Goal: Information Seeking & Learning: Learn about a topic

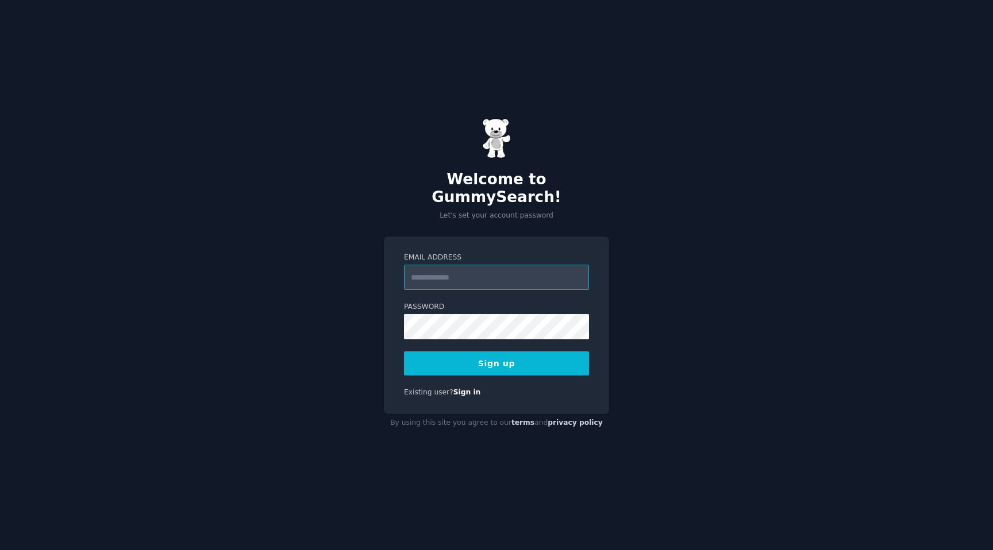
click at [463, 265] on input "Email Address" at bounding box center [496, 277] width 185 height 25
type input "**********"
click at [542, 363] on button "Sign up" at bounding box center [496, 364] width 185 height 24
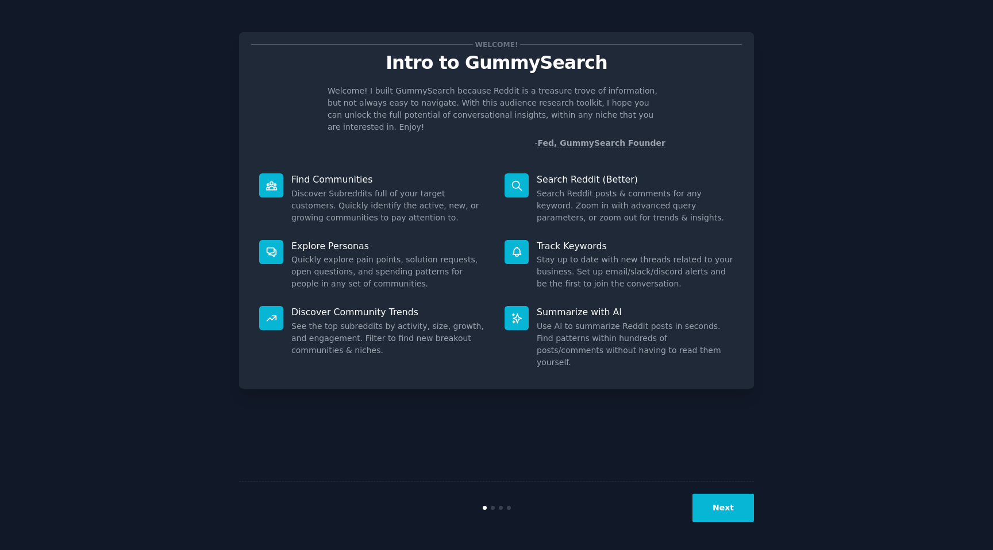
click at [723, 507] on button "Next" at bounding box center [722, 508] width 61 height 28
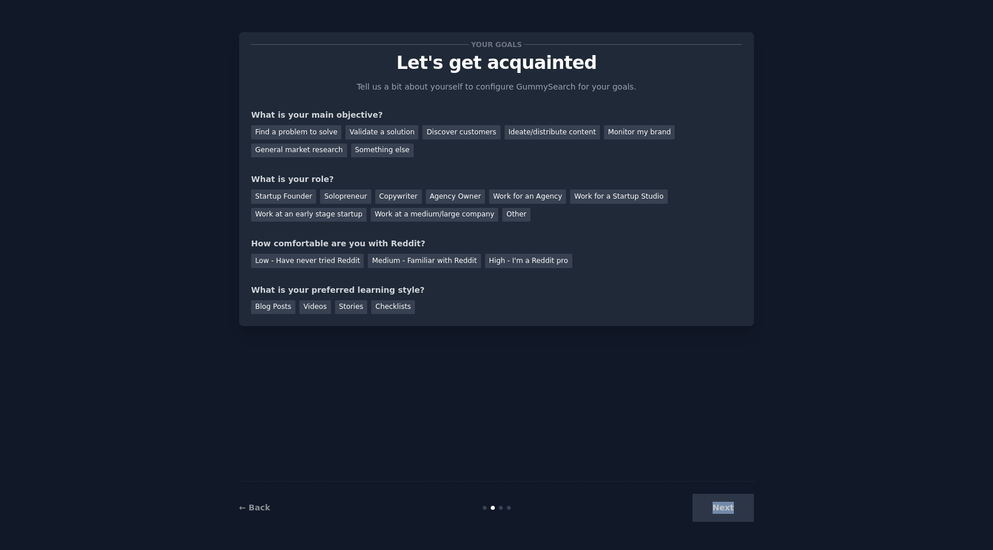
click at [723, 507] on div "Next" at bounding box center [668, 508] width 172 height 28
click at [254, 493] on div "← Back Next" at bounding box center [496, 507] width 515 height 53
click at [254, 504] on link "← Back" at bounding box center [254, 507] width 31 height 9
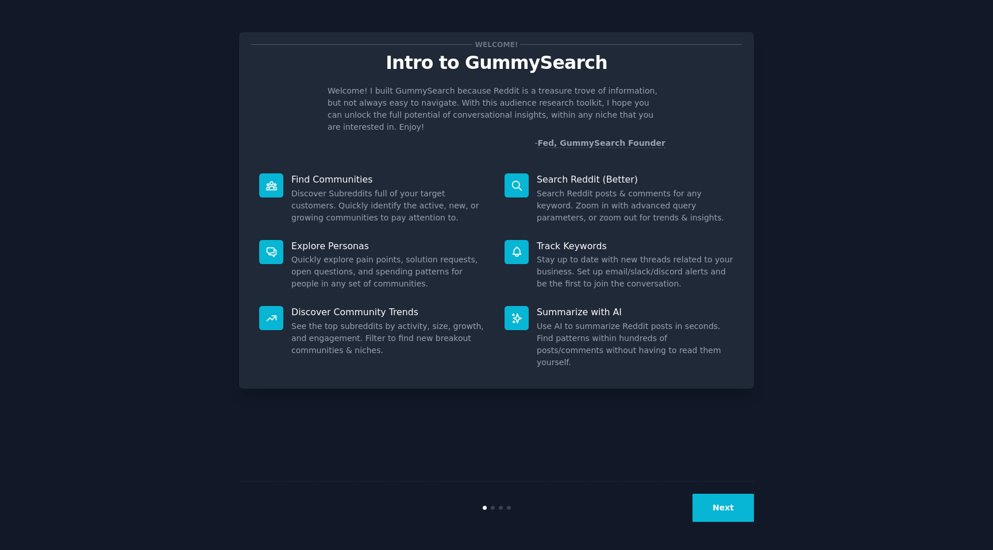
click at [718, 522] on button "Next" at bounding box center [722, 508] width 61 height 28
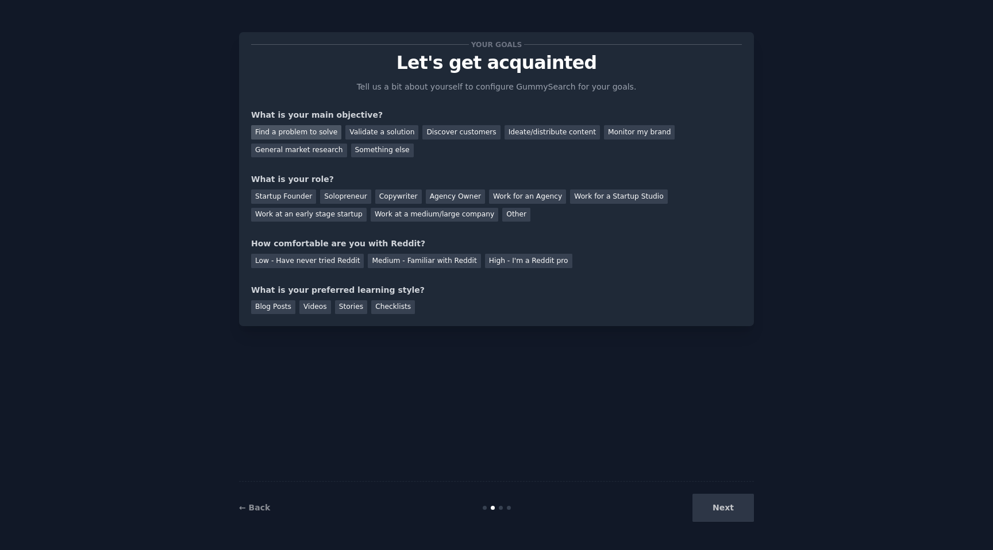
click at [308, 130] on div "Find a problem to solve" at bounding box center [296, 132] width 90 height 14
click at [456, 139] on div "Find a problem to solve Validate a solution Discover customers Ideate/distribut…" at bounding box center [496, 139] width 491 height 36
click at [456, 133] on div "Discover customers" at bounding box center [461, 132] width 78 height 14
click at [307, 132] on div "Find a problem to solve" at bounding box center [296, 132] width 90 height 14
click at [296, 200] on div "Startup Founder" at bounding box center [283, 197] width 65 height 14
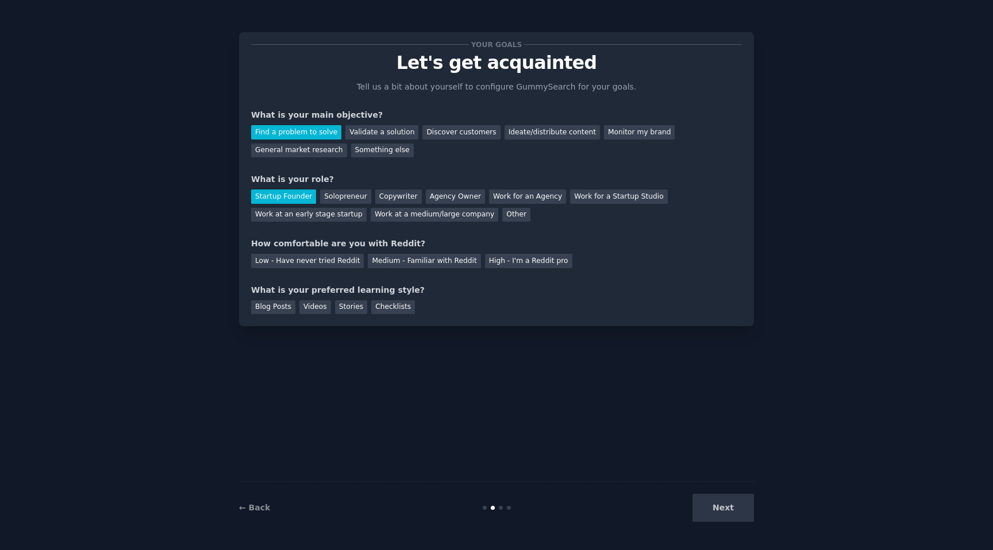
click at [714, 502] on div "Next" at bounding box center [668, 508] width 172 height 28
click at [331, 263] on div "Low - Have never tried Reddit" at bounding box center [307, 261] width 113 height 14
click at [269, 306] on div "Blog Posts" at bounding box center [273, 307] width 44 height 14
click at [708, 507] on button "Next" at bounding box center [722, 508] width 61 height 28
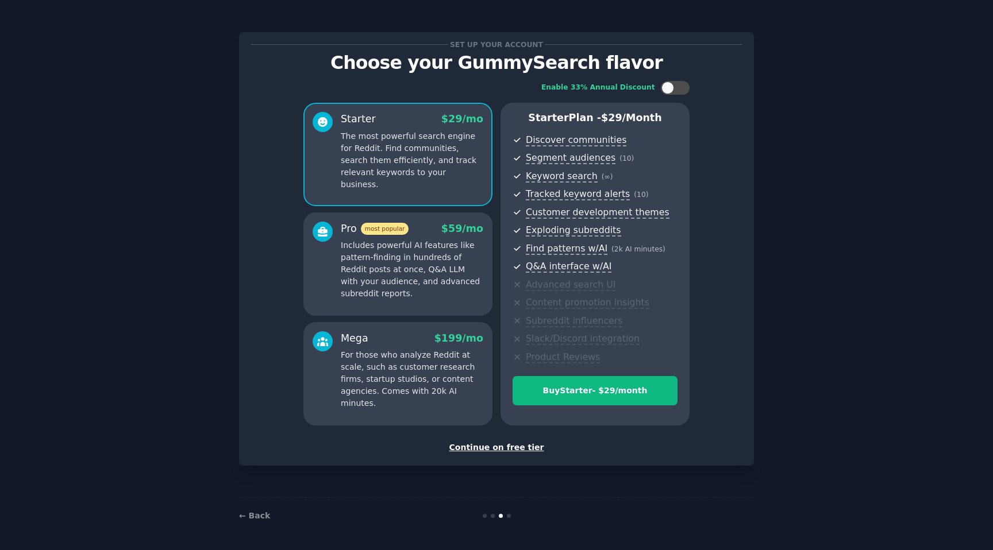
click at [490, 447] on div "Continue on free tier" at bounding box center [496, 448] width 491 height 12
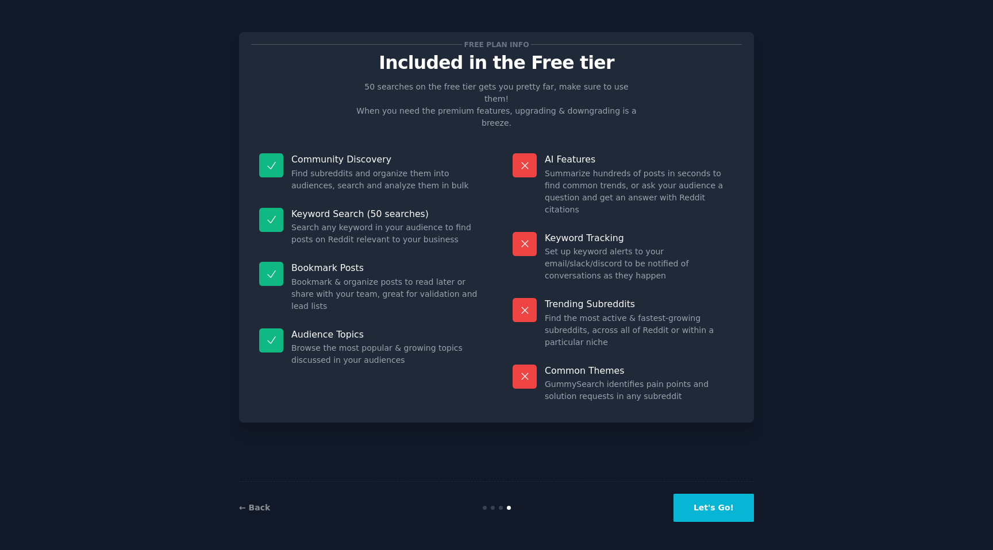
click at [687, 501] on button "Let's Go!" at bounding box center [713, 508] width 80 height 28
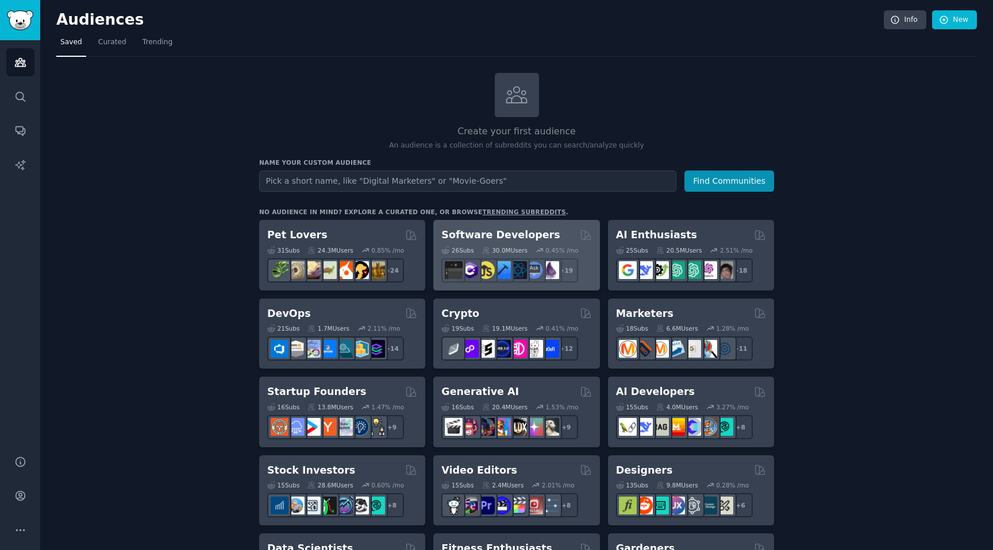
click at [493, 238] on h2 "Software Developers" at bounding box center [500, 235] width 118 height 14
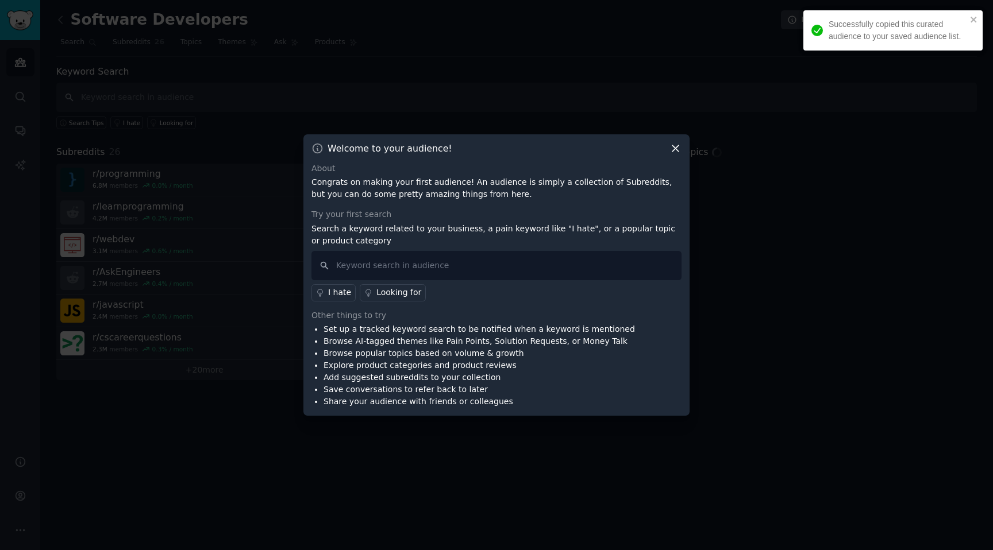
click at [670, 152] on icon at bounding box center [675, 148] width 12 height 12
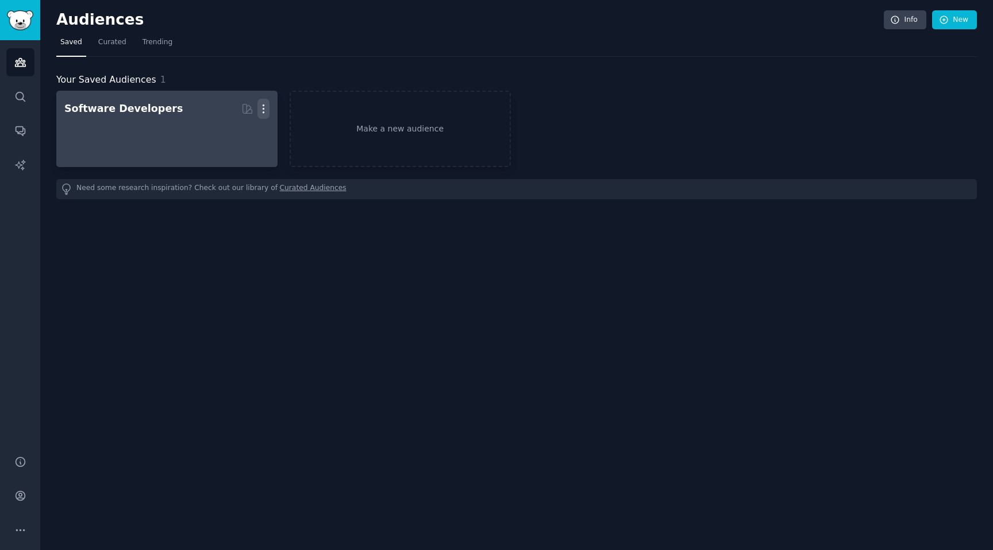
click at [260, 106] on icon "button" at bounding box center [263, 109] width 12 height 12
click at [234, 132] on p "Delete" at bounding box center [232, 133] width 26 height 12
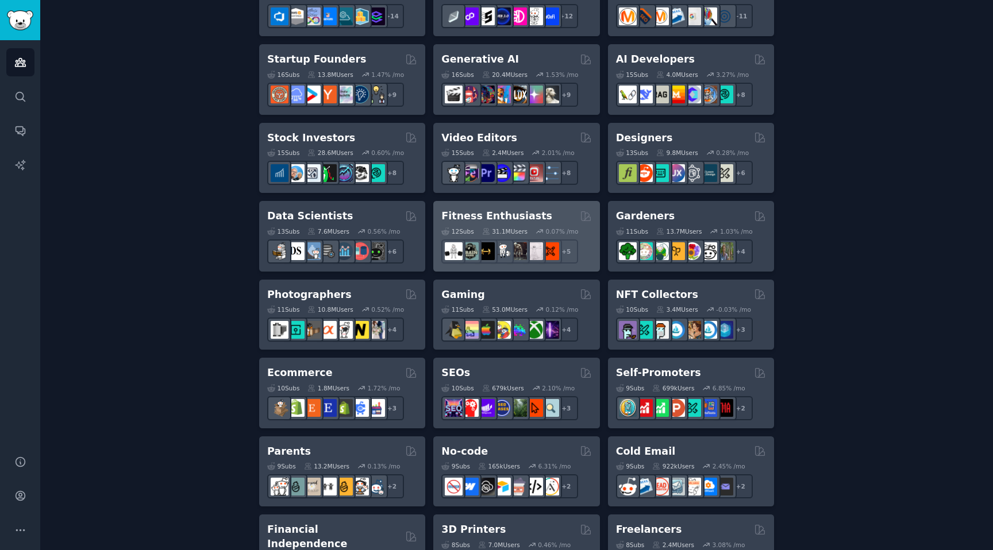
scroll to position [324, 0]
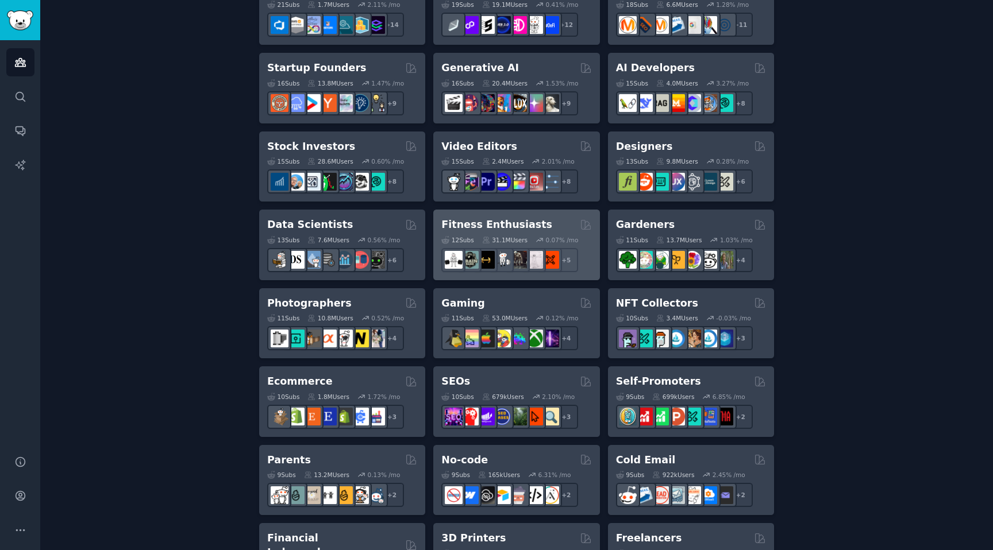
click at [498, 226] on h2 "Fitness Enthusiasts" at bounding box center [496, 225] width 111 height 14
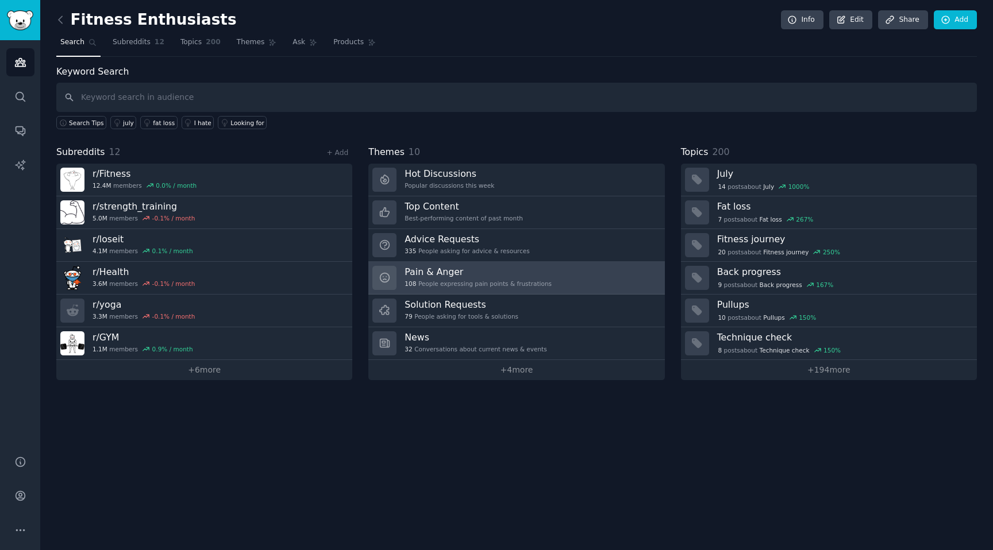
click at [476, 275] on h3 "Pain & Anger" at bounding box center [477, 272] width 147 height 12
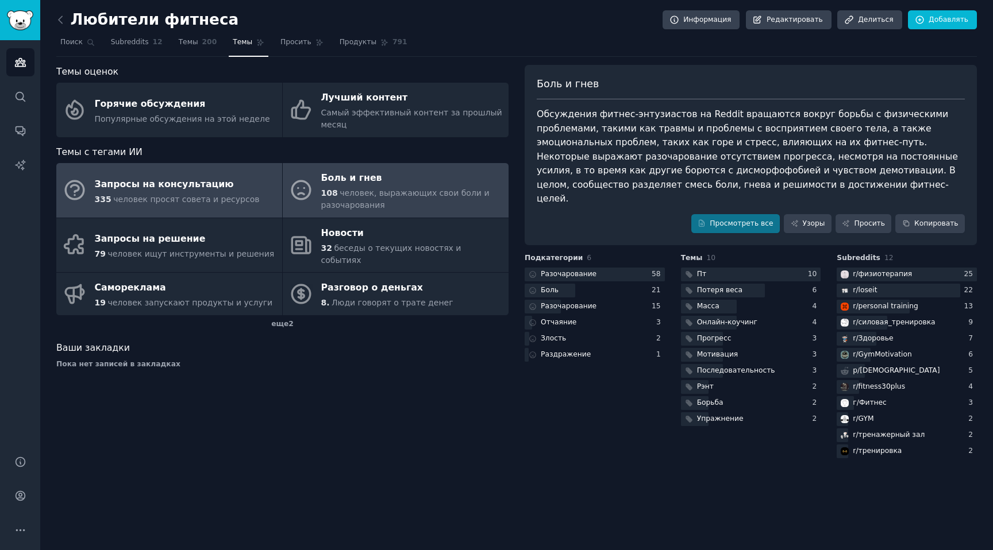
click at [237, 196] on font "человек просят совета и ресурсов" at bounding box center [186, 199] width 146 height 9
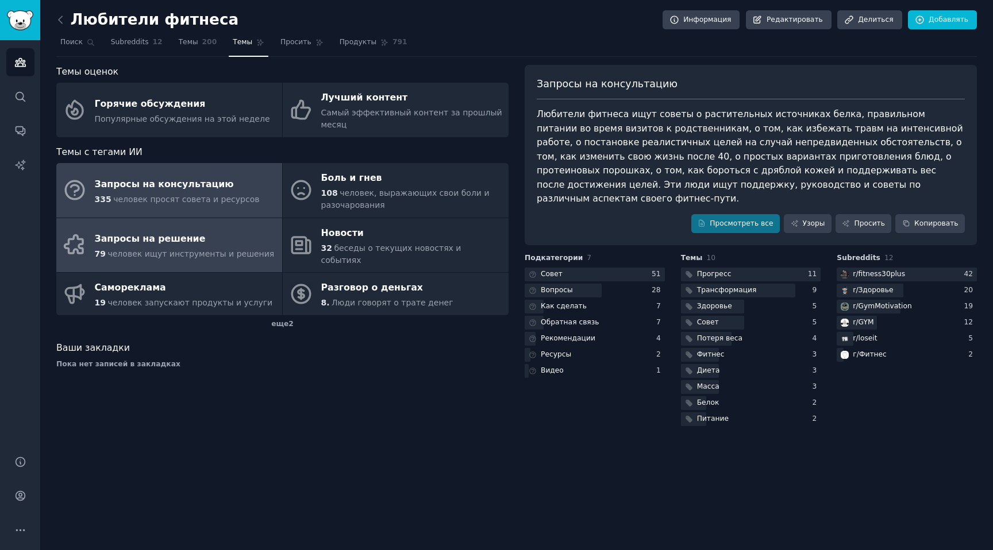
click at [236, 236] on div "Запросы на решение" at bounding box center [185, 239] width 180 height 18
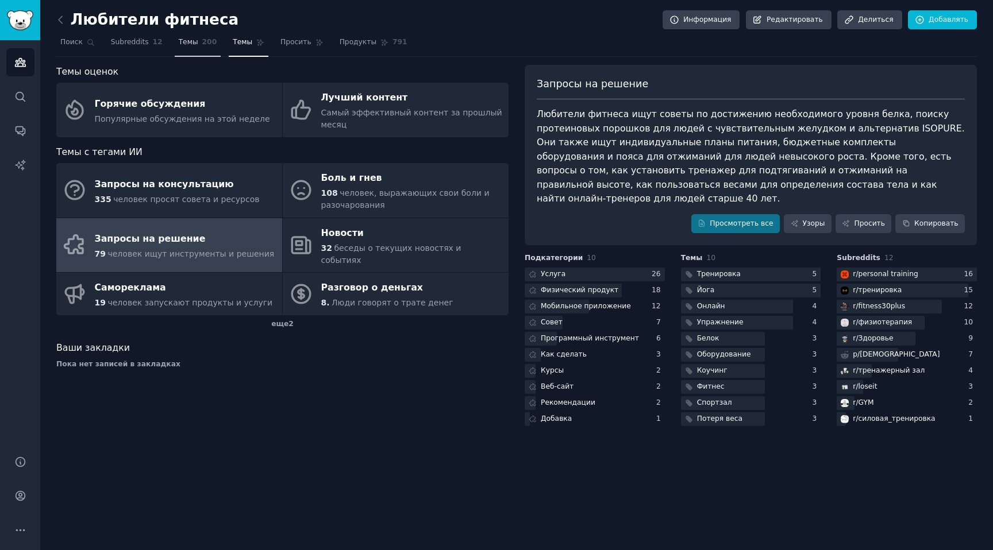
click at [191, 51] on link "Темы 200" at bounding box center [198, 45] width 47 height 24
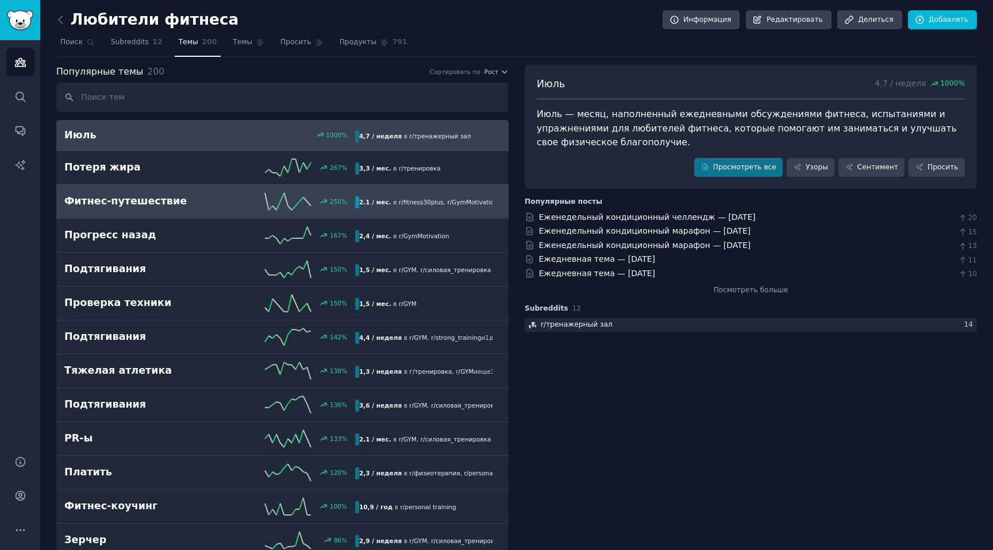
click at [103, 207] on font "Фитнес-путешествие" at bounding box center [125, 201] width 122 height 14
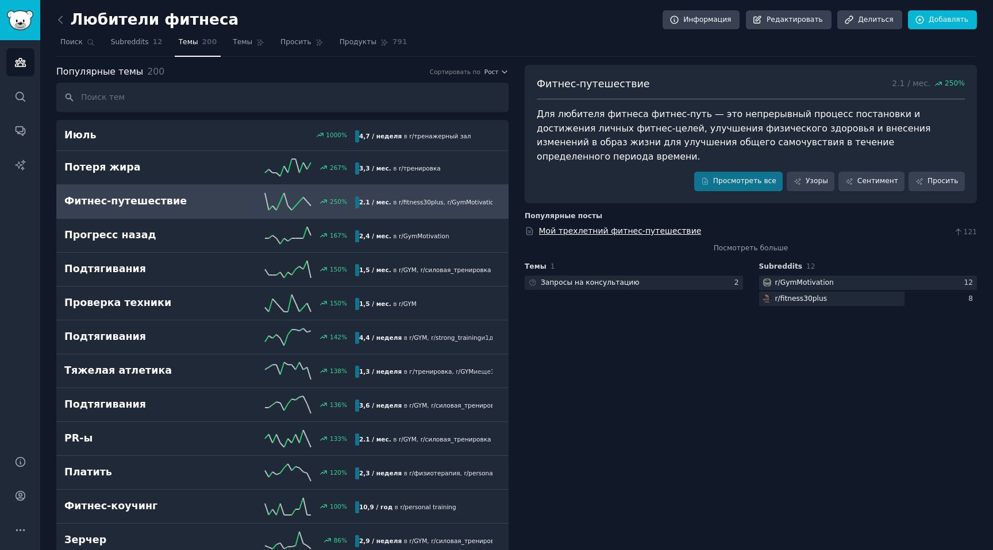
click at [575, 226] on font "Мой трехлетний фитнес-путешествие" at bounding box center [620, 230] width 163 height 9
click at [134, 41] on font "Subreddits" at bounding box center [130, 42] width 38 height 8
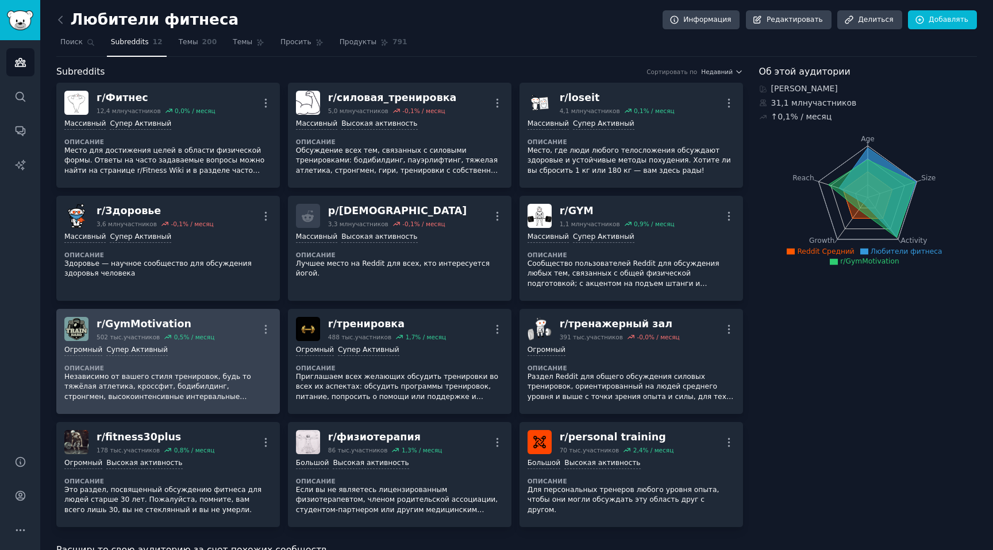
click at [200, 346] on div "Огромный Супер Активный" at bounding box center [167, 350] width 207 height 11
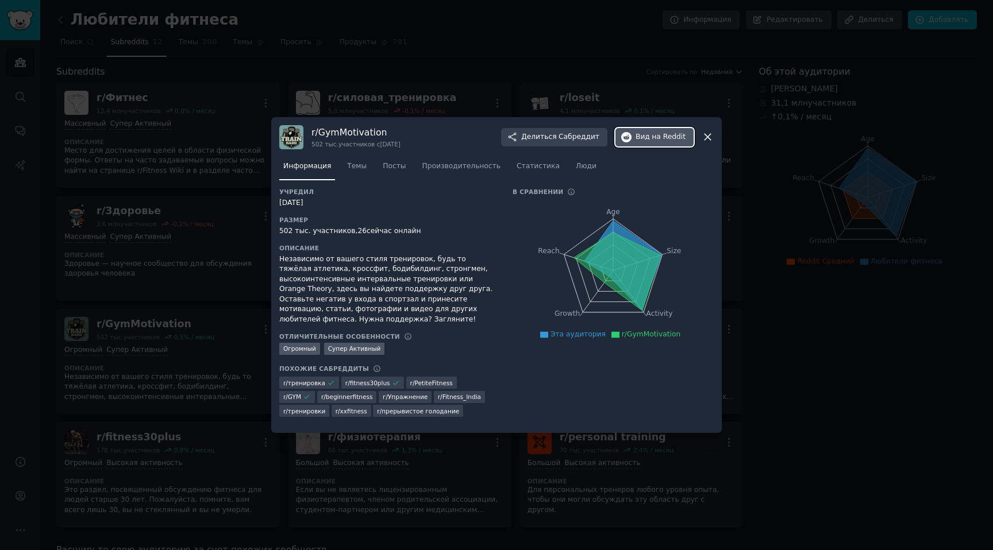
click at [649, 133] on font "Вид" at bounding box center [642, 137] width 14 height 8
click at [664, 134] on font "на Reddit" at bounding box center [668, 137] width 34 height 8
click at [638, 61] on div at bounding box center [496, 275] width 993 height 550
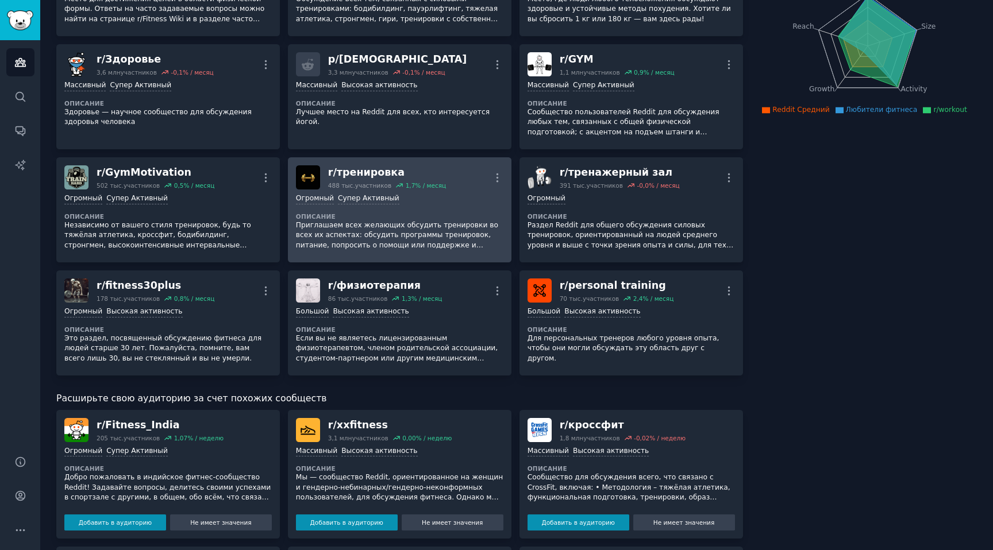
scroll to position [154, 0]
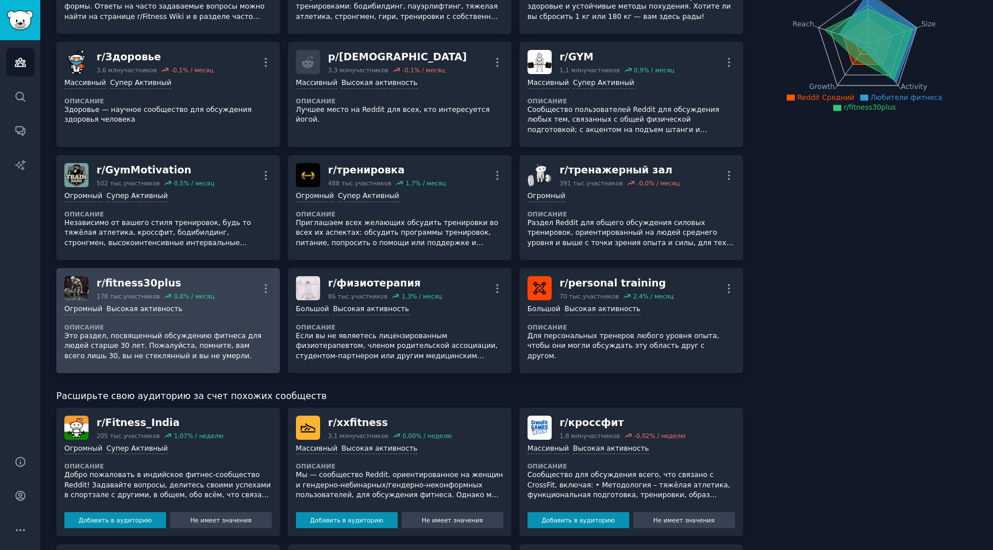
click at [233, 321] on div "Огромный Высокая активность Описание Это раздел, посвященный обсуждению фитнеса…" at bounding box center [167, 332] width 207 height 65
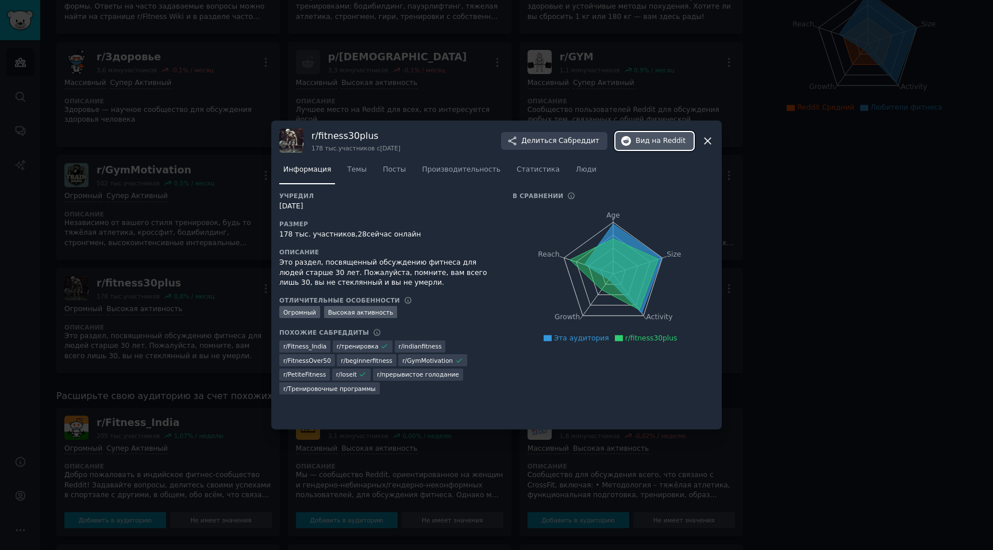
click at [649, 145] on font "Вид" at bounding box center [642, 141] width 14 height 10
click at [227, 175] on div at bounding box center [496, 275] width 993 height 550
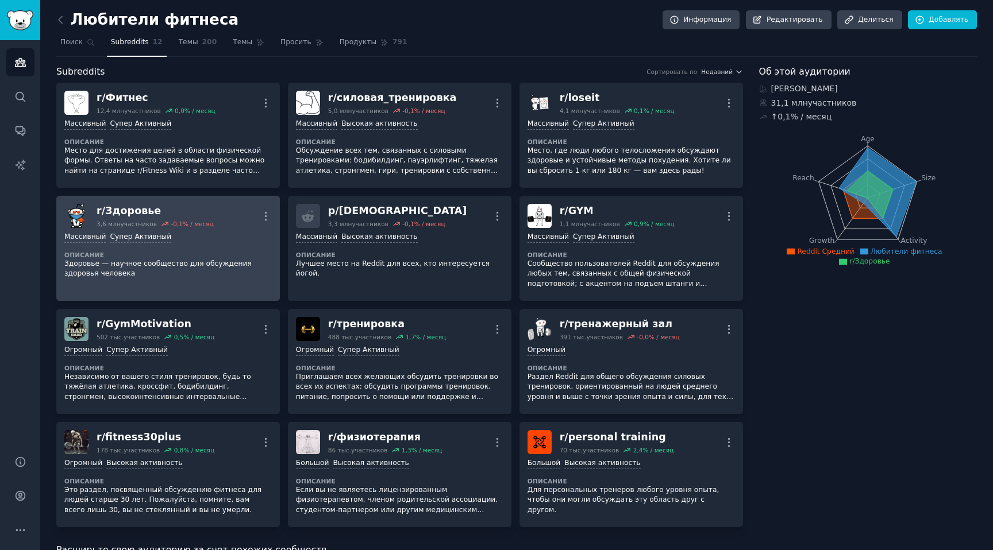
click at [213, 268] on p "Здоровье — научное сообщество для обсуждения здоровья человека" at bounding box center [167, 269] width 207 height 20
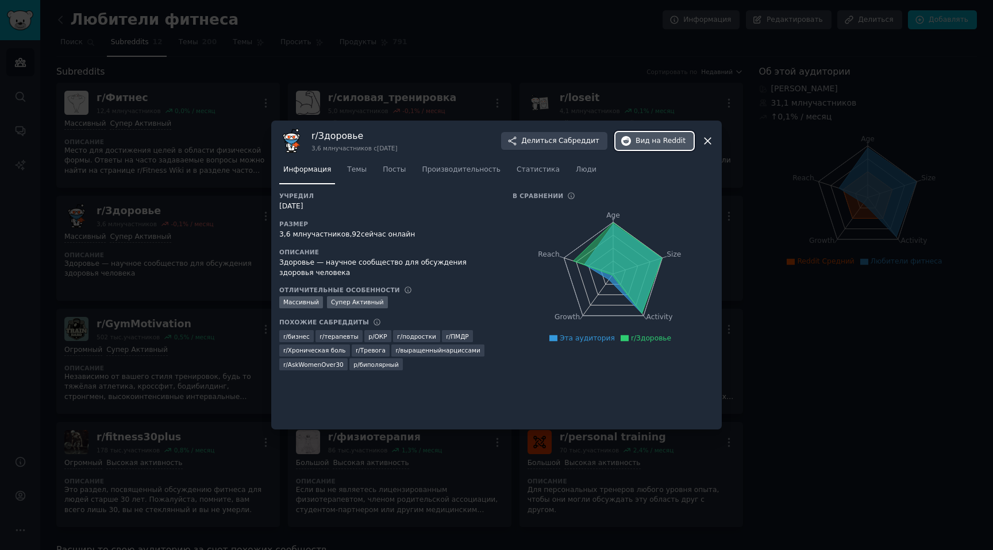
click at [641, 134] on button "Вид на Reddit" at bounding box center [654, 141] width 78 height 18
click at [225, 105] on div at bounding box center [496, 275] width 993 height 550
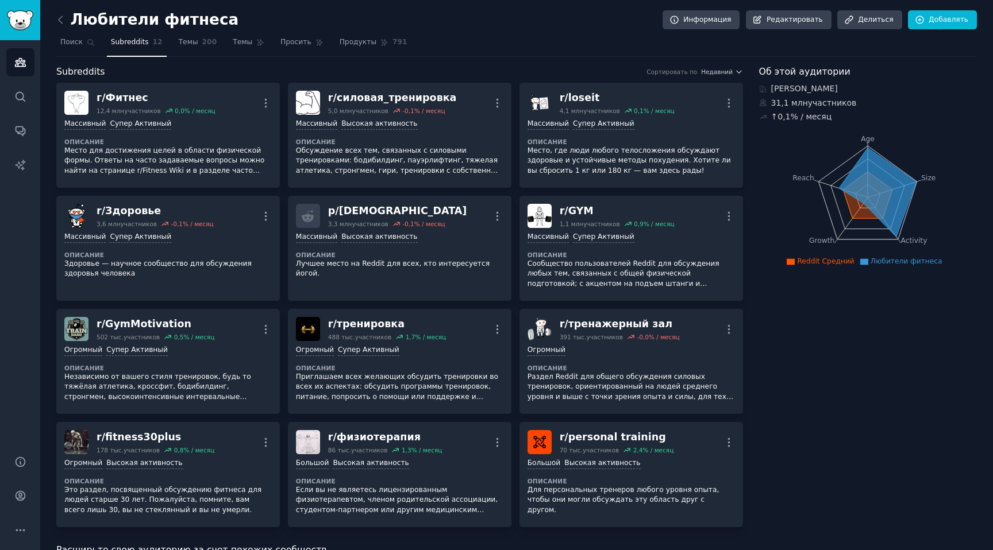
click at [65, 11] on link at bounding box center [63, 20] width 14 height 18
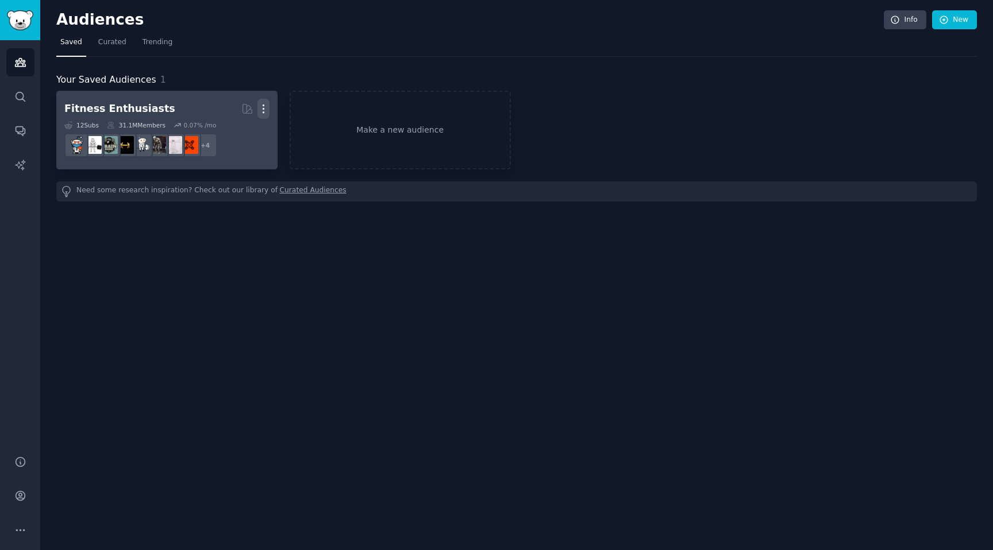
click at [267, 107] on icon "button" at bounding box center [263, 109] width 12 height 12
click at [233, 134] on p "Delete" at bounding box center [232, 133] width 26 height 12
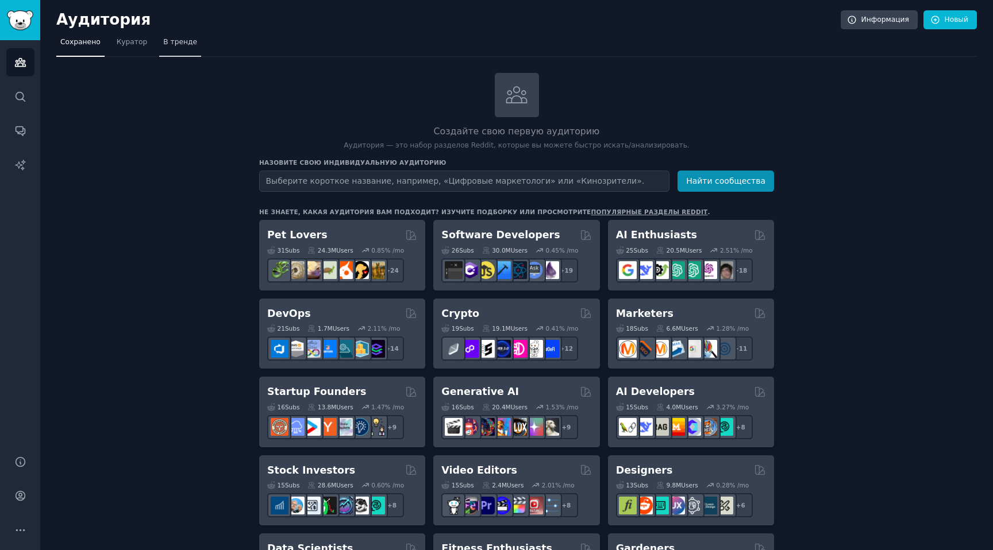
click at [178, 45] on font "В тренде" at bounding box center [180, 42] width 34 height 8
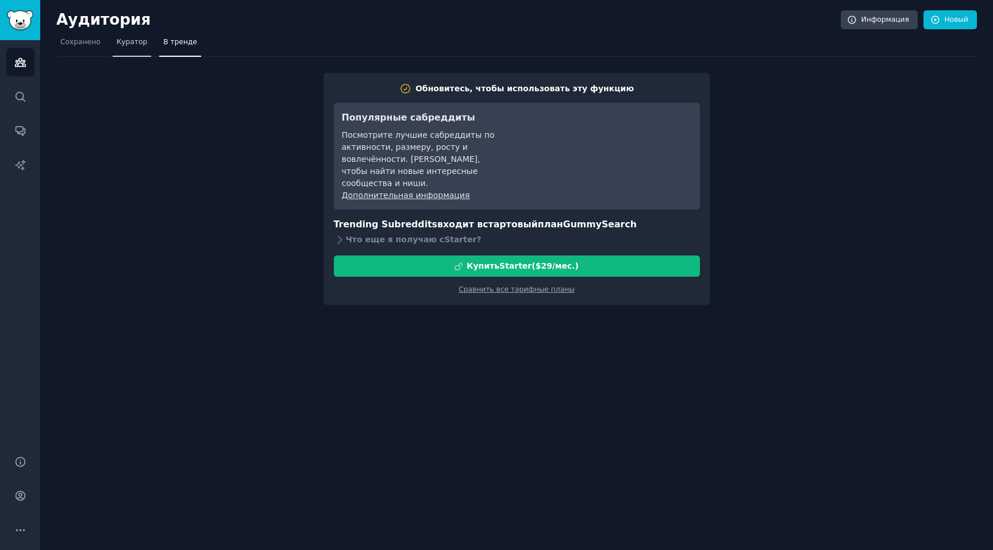
click at [147, 47] on link "Куратор" at bounding box center [132, 45] width 39 height 24
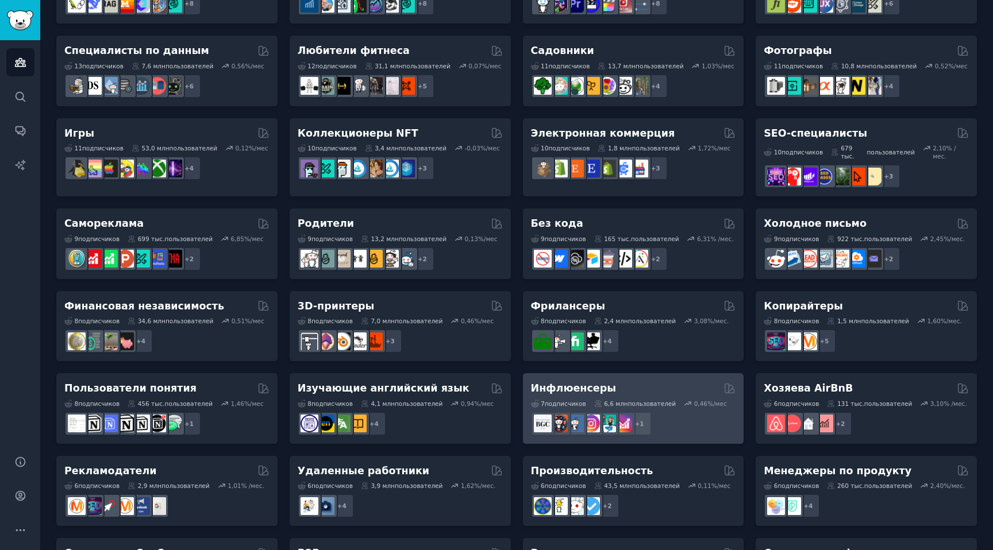
scroll to position [397, 0]
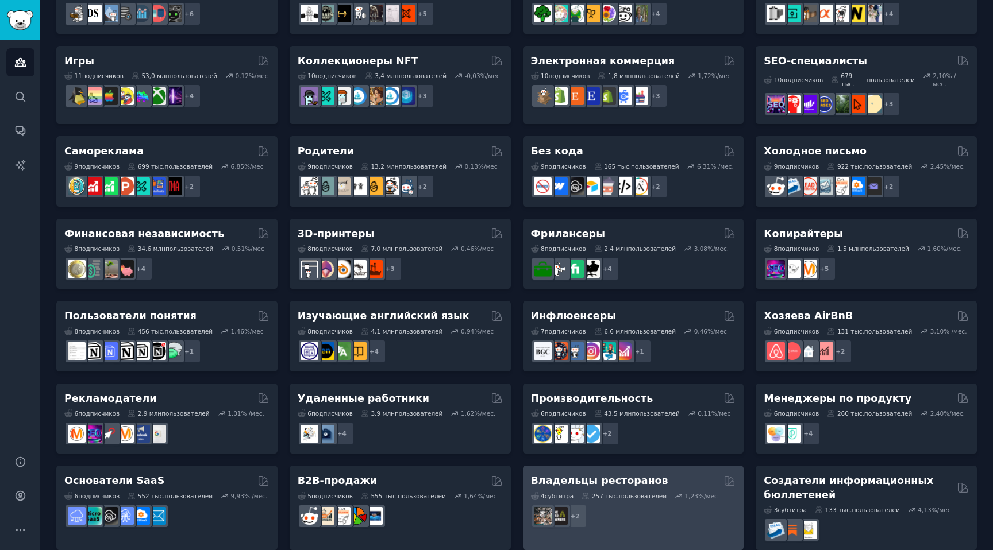
click at [658, 474] on div "Владельцы ресторанов" at bounding box center [633, 481] width 205 height 14
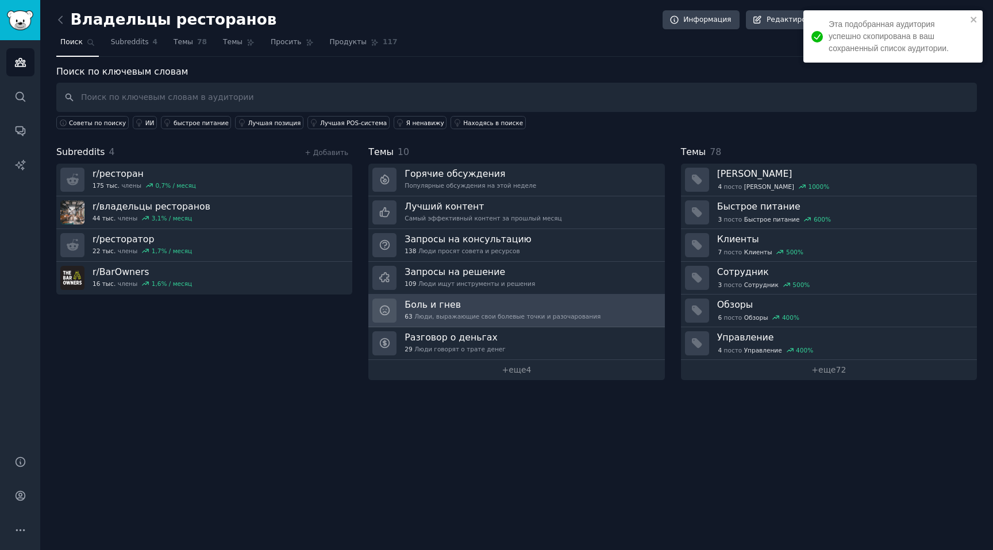
click at [477, 305] on h3 "Боль и гнев" at bounding box center [502, 305] width 196 height 12
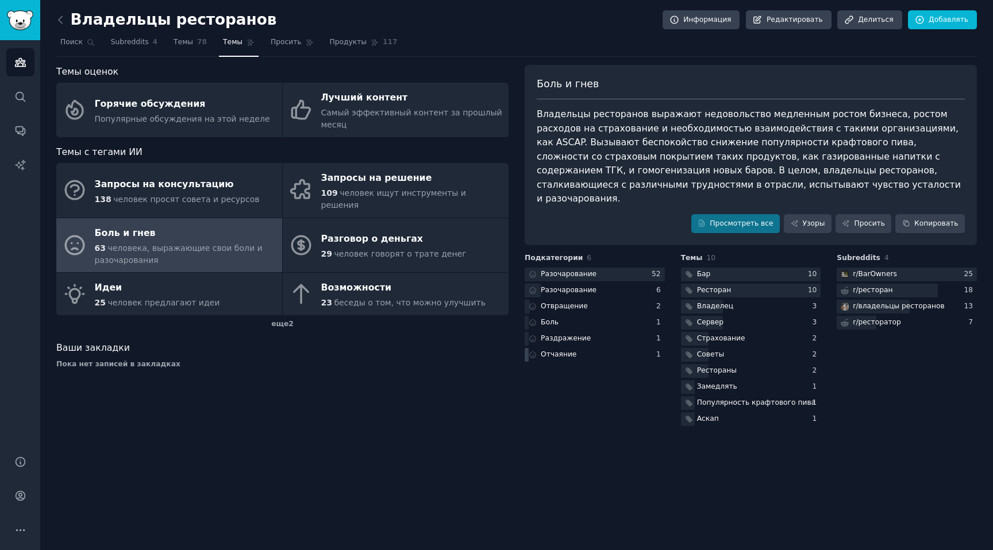
click at [553, 350] on font "Отчаяние" at bounding box center [559, 354] width 36 height 8
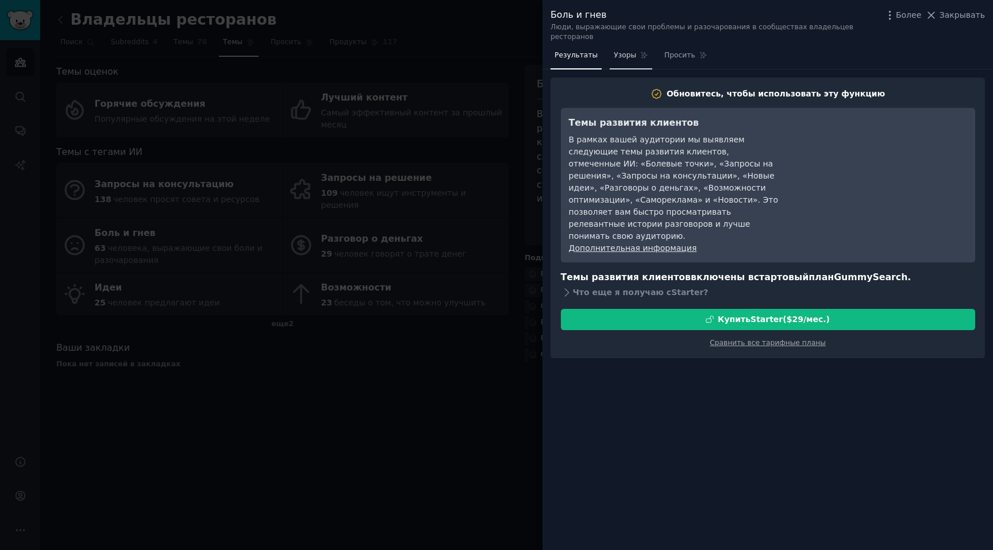
click at [611, 51] on link "Узоры" at bounding box center [631, 59] width 43 height 24
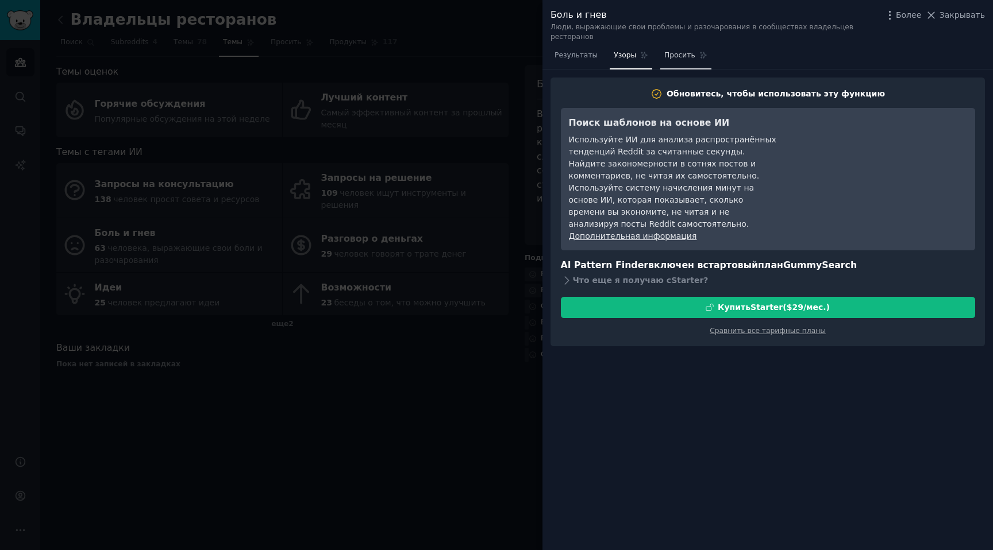
click at [664, 51] on font "Просить" at bounding box center [679, 55] width 31 height 8
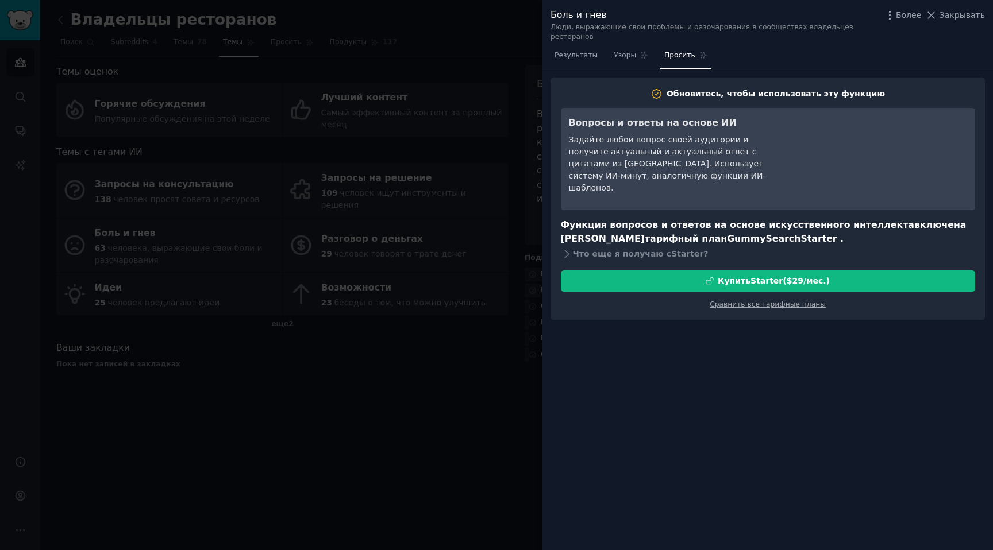
click at [478, 350] on div at bounding box center [496, 275] width 993 height 550
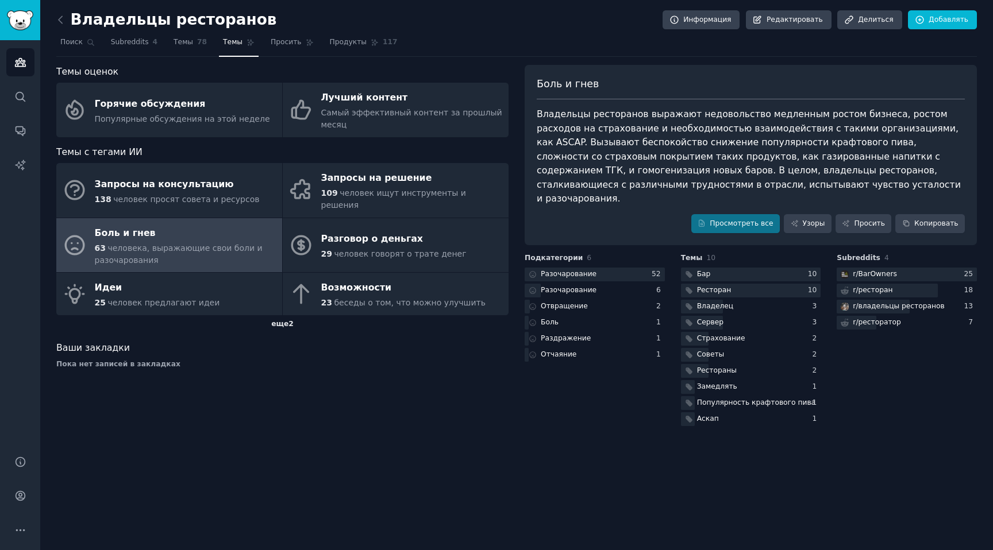
click at [287, 320] on font "еще" at bounding box center [279, 324] width 17 height 8
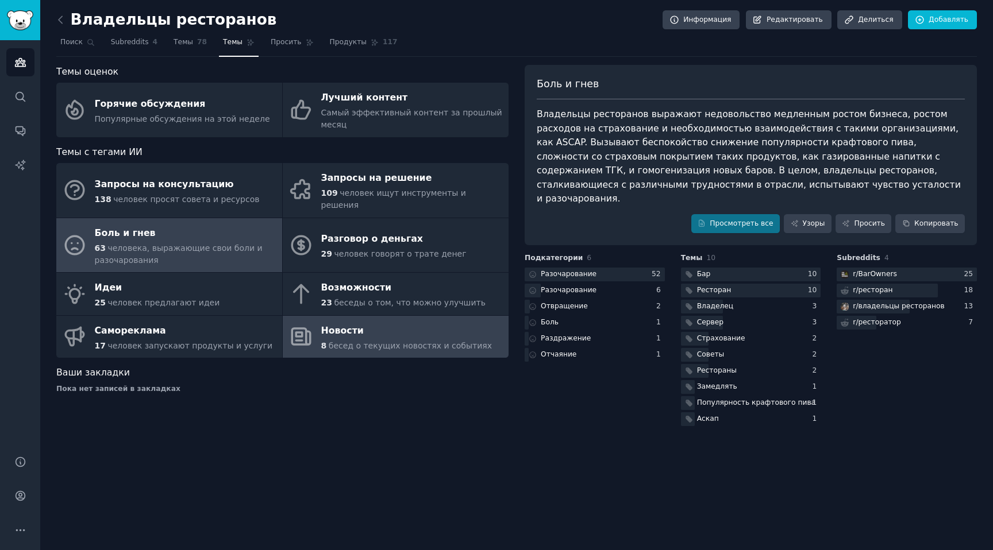
click at [329, 340] on div "8 бесед о текущих новостях и событиях" at bounding box center [406, 346] width 171 height 12
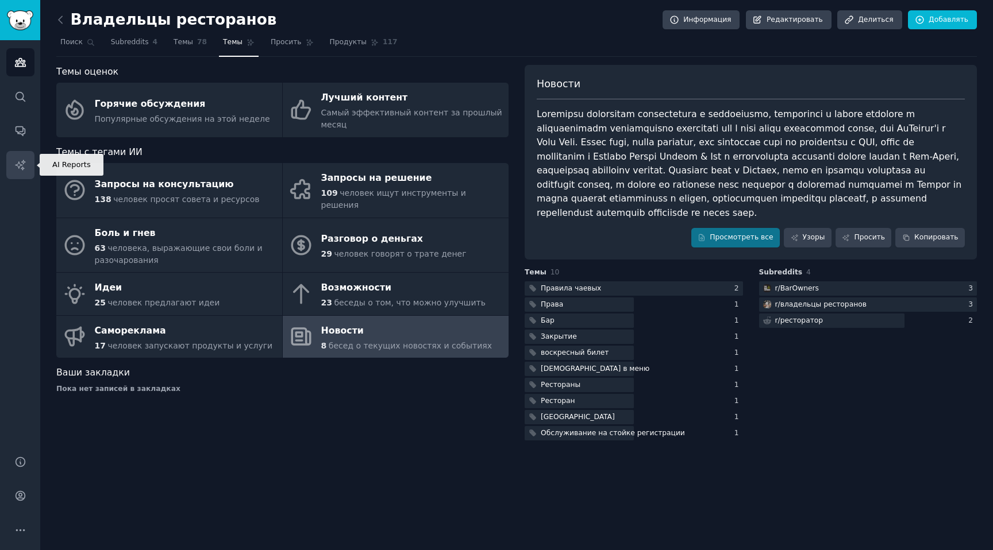
click at [18, 161] on icon "Боковая панель" at bounding box center [20, 165] width 10 height 10
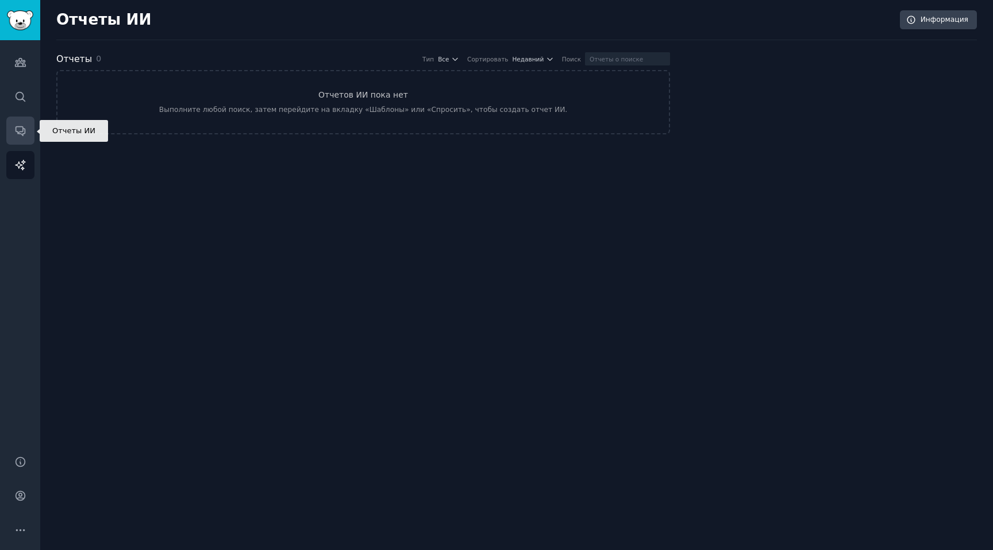
click at [12, 127] on link "Разговоры" at bounding box center [20, 131] width 28 height 28
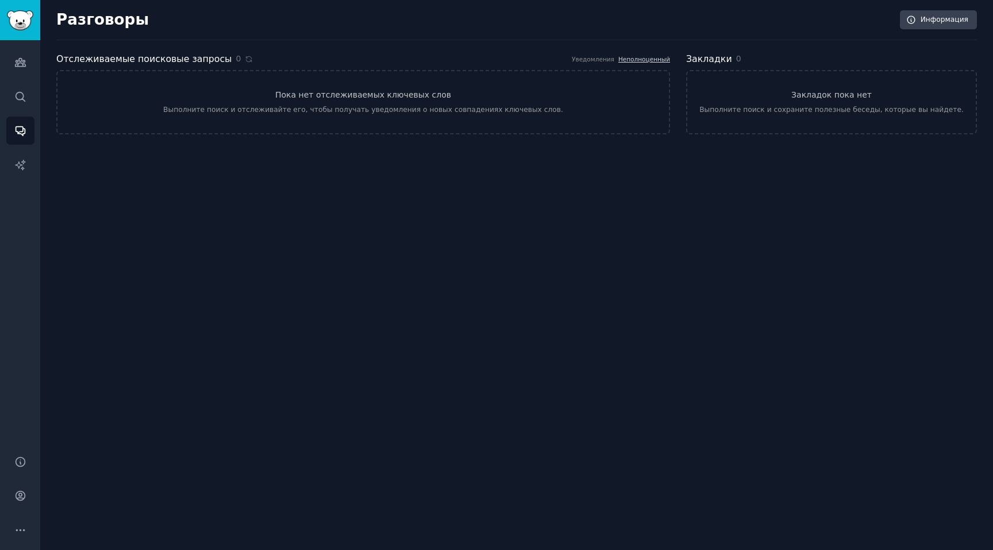
click at [5, 88] on div "Аудитория Поиск Разговоры Отчеты ИИ" at bounding box center [20, 241] width 40 height 402
click at [20, 95] on icon "Боковая панель" at bounding box center [20, 97] width 12 height 12
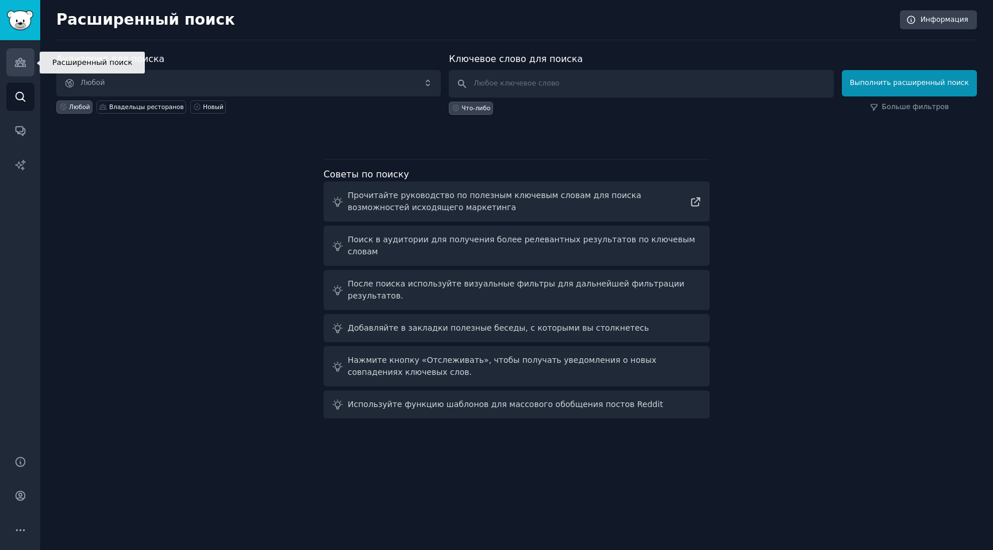
click at [15, 56] on icon "Боковая панель" at bounding box center [20, 62] width 12 height 12
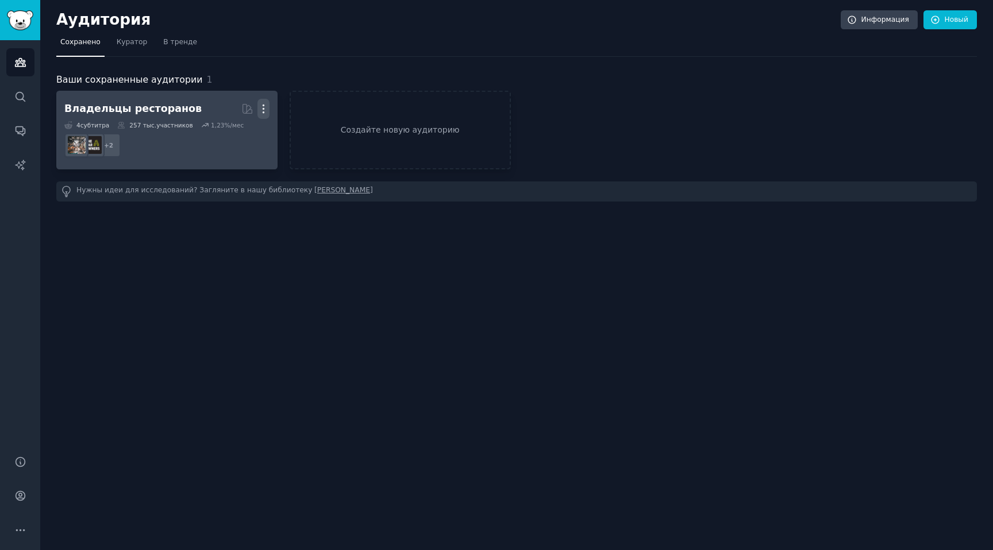
click at [261, 100] on button "Более" at bounding box center [263, 109] width 12 height 20
click at [231, 126] on div "Delete" at bounding box center [223, 133] width 55 height 24
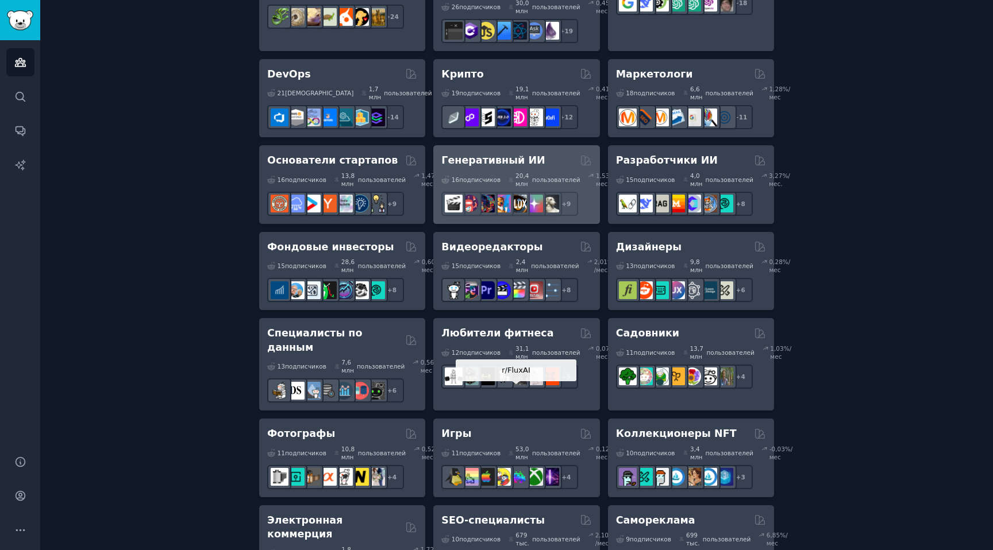
scroll to position [300, 0]
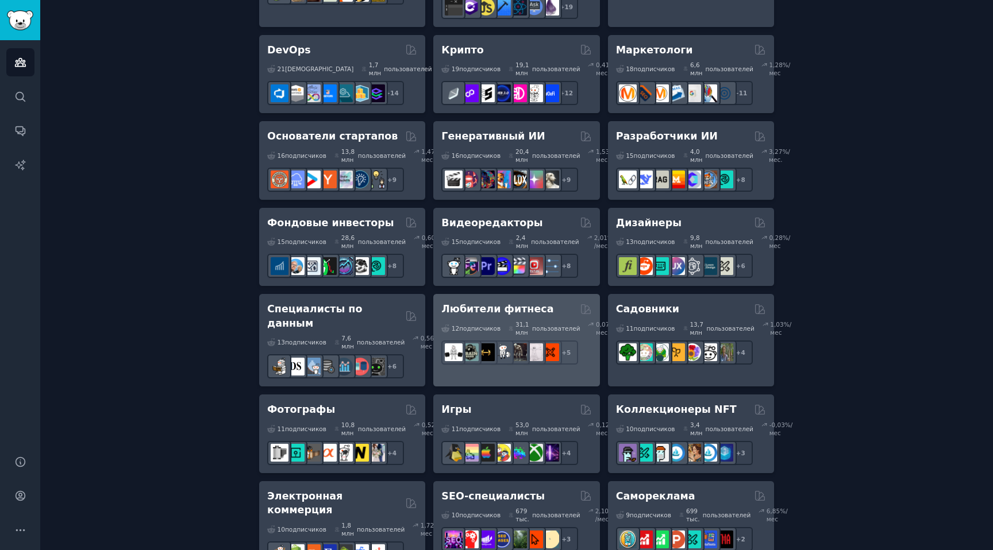
click at [518, 315] on font "Любители фитнеса" at bounding box center [497, 308] width 112 height 11
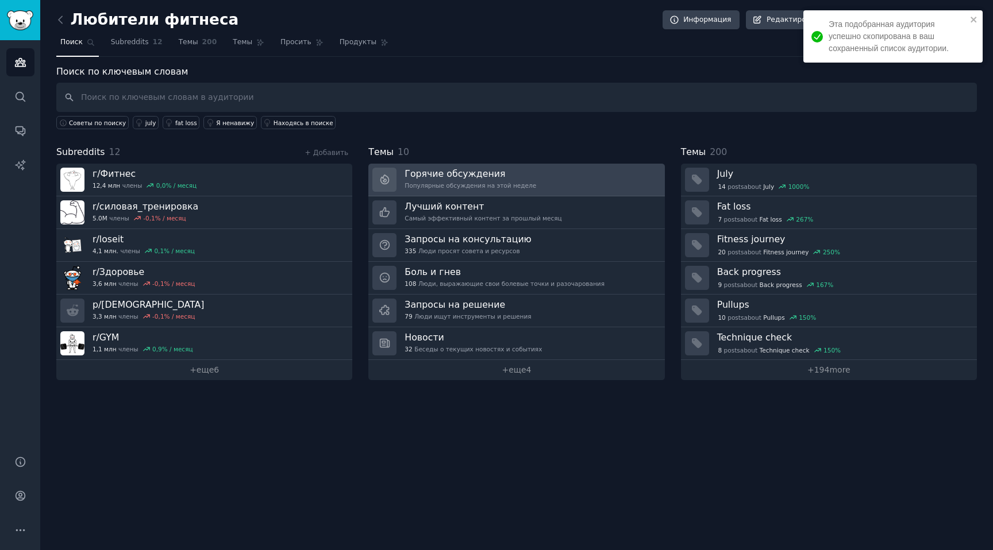
click at [472, 182] on font "Популярные обсуждения на этой неделе" at bounding box center [470, 185] width 132 height 7
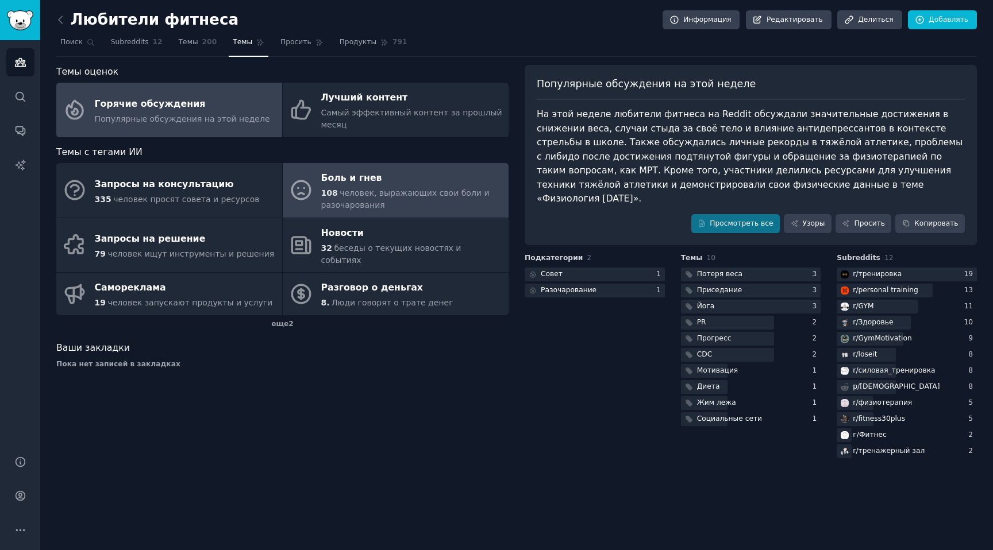
click at [411, 182] on div "Боль и гнев" at bounding box center [412, 178] width 182 height 18
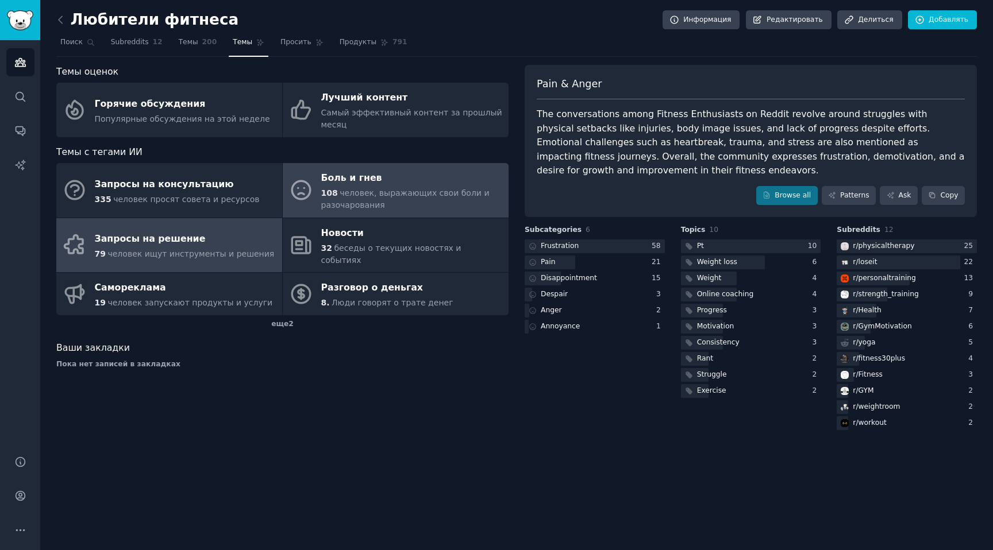
click at [220, 234] on div "Запросы на решение" at bounding box center [185, 239] width 180 height 18
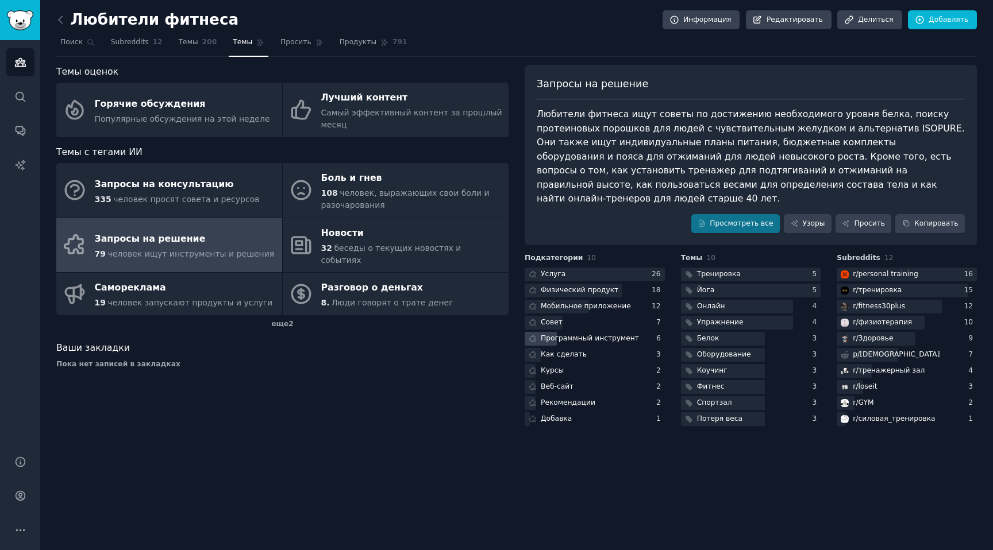
click at [578, 334] on font "Программный инструмент" at bounding box center [590, 338] width 98 height 8
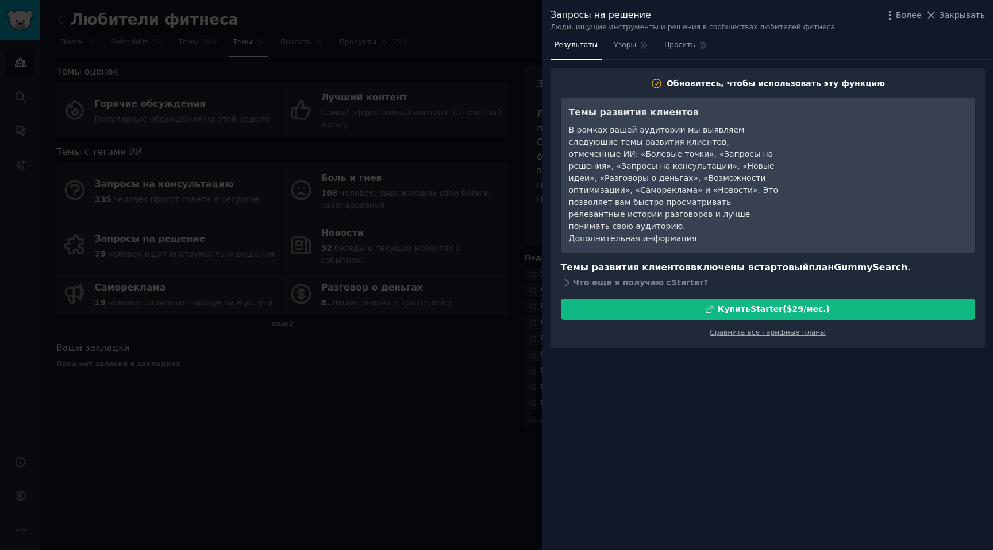
click at [494, 260] on div at bounding box center [496, 275] width 993 height 550
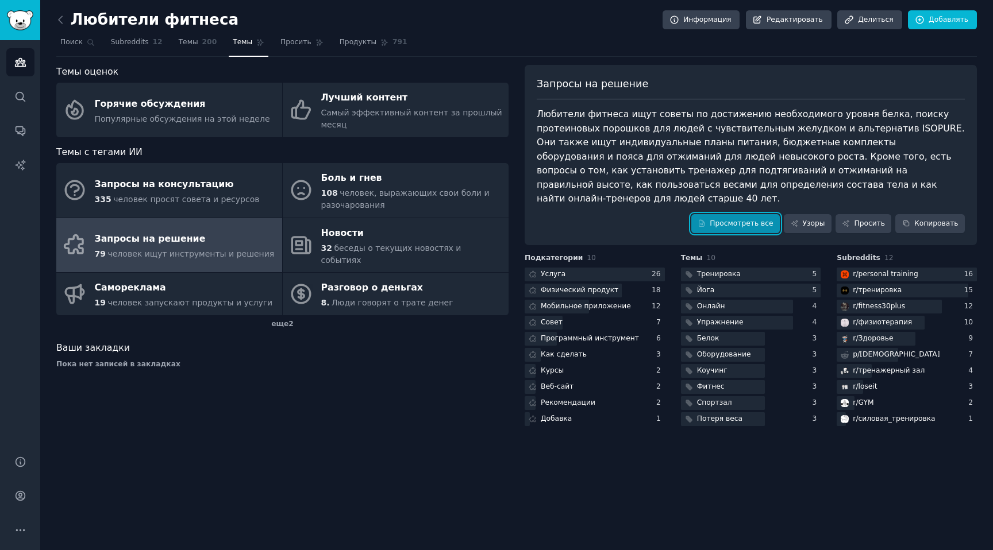
click at [734, 219] on font "Просмотреть все" at bounding box center [740, 224] width 63 height 10
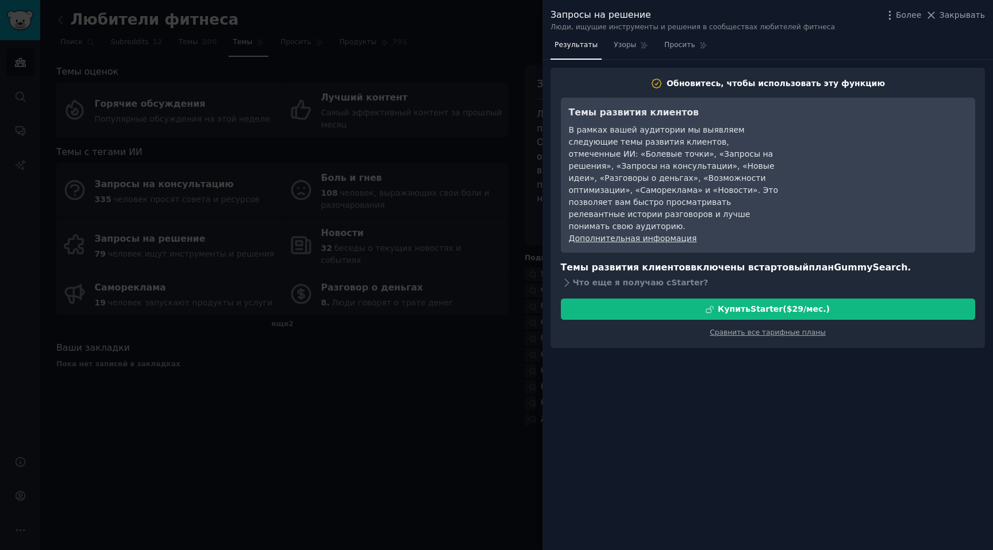
click at [442, 324] on div at bounding box center [496, 275] width 993 height 550
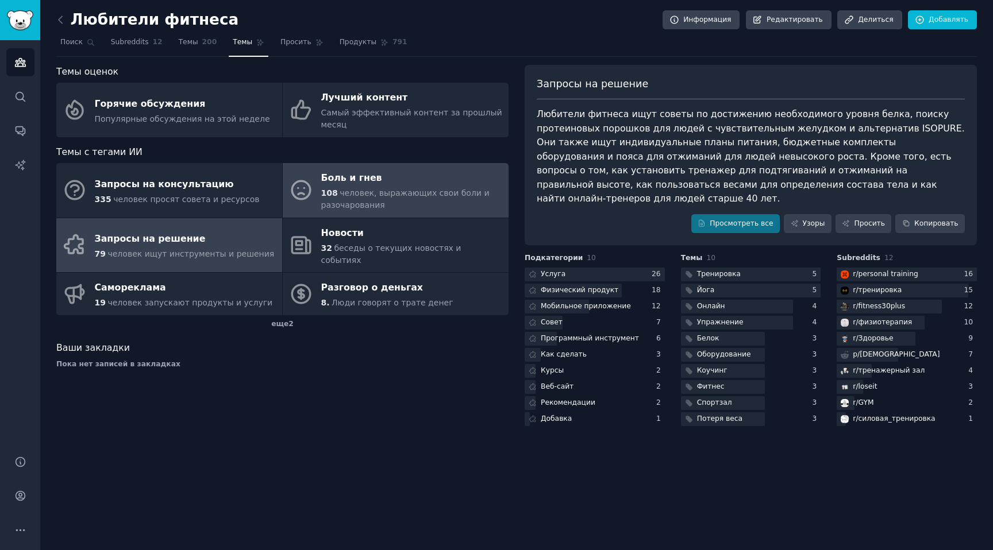
click at [426, 198] on font "человек, выражающих свои боли и разочарования" at bounding box center [405, 198] width 168 height 21
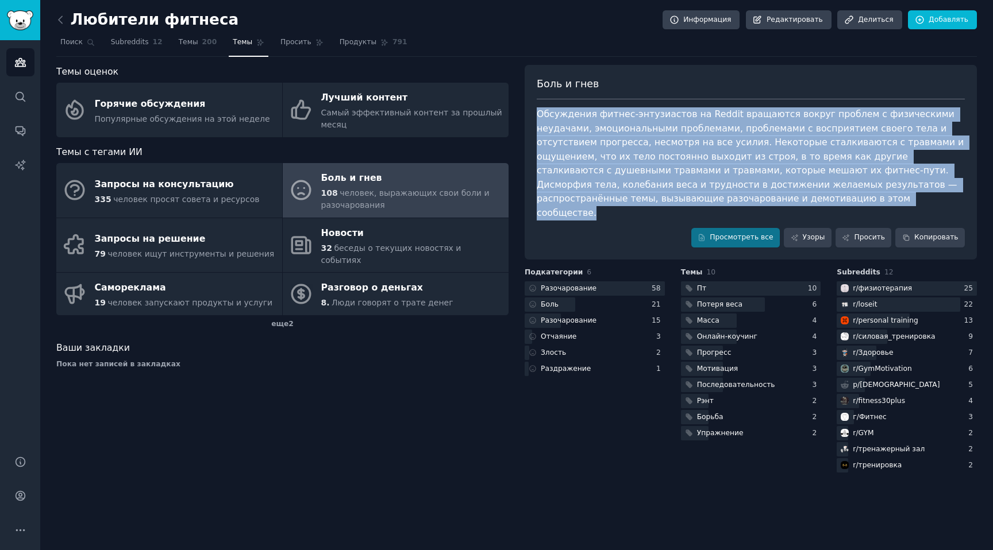
drag, startPoint x: 769, startPoint y: 195, endPoint x: 535, endPoint y: 114, distance: 247.4
click at [535, 114] on div "Боль и гнев Просмотреть все Узоры Просить Копировать" at bounding box center [751, 162] width 452 height 195
copy font "Обсуждения фитнес-энтузиастов на Reddit вращаются вокруг проблем с физическими …"
